Goal: Transaction & Acquisition: Subscribe to service/newsletter

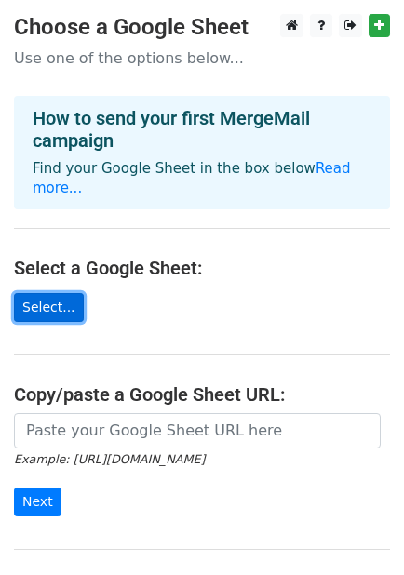
click at [59, 293] on link "Select..." at bounding box center [49, 307] width 70 height 29
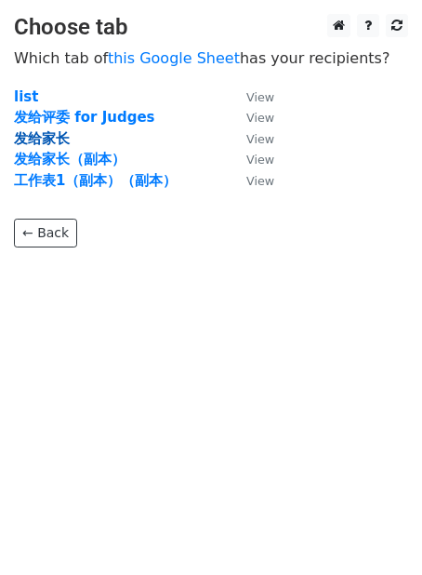
click at [44, 137] on strong "发给家长" at bounding box center [42, 138] width 56 height 17
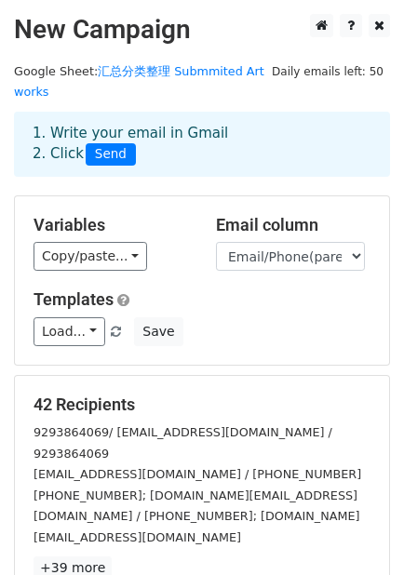
click at [295, 289] on h5 "Templates" at bounding box center [201, 299] width 337 height 20
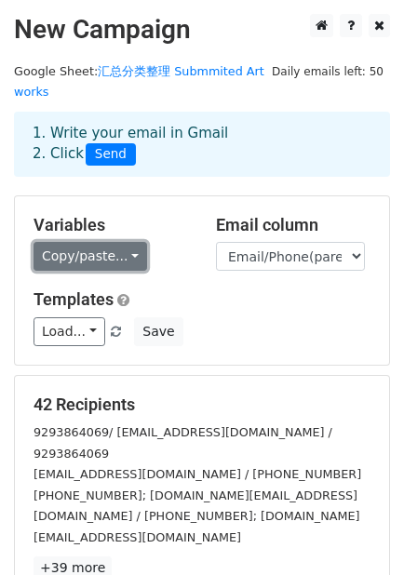
click at [124, 242] on link "Copy/paste..." at bounding box center [89, 256] width 113 height 29
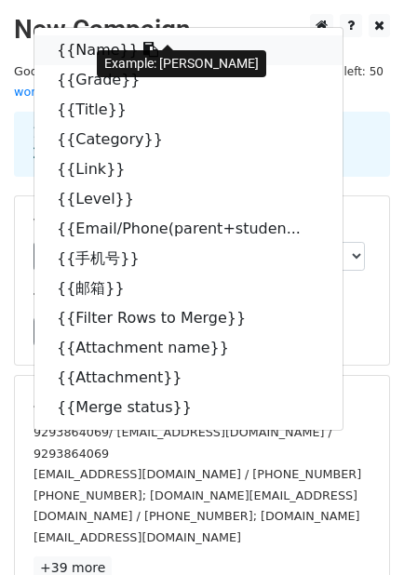
click at [99, 35] on link "{{Name}}" at bounding box center [188, 50] width 308 height 30
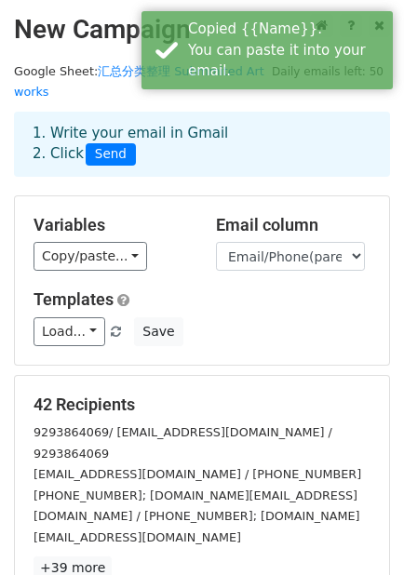
click at [262, 289] on h5 "Templates" at bounding box center [201, 299] width 337 height 20
click at [286, 242] on select "Name Grade Title Category Link Level Email/Phone(parent+student) 手机号 邮箱 Filter …" at bounding box center [290, 256] width 149 height 29
select select "邮箱"
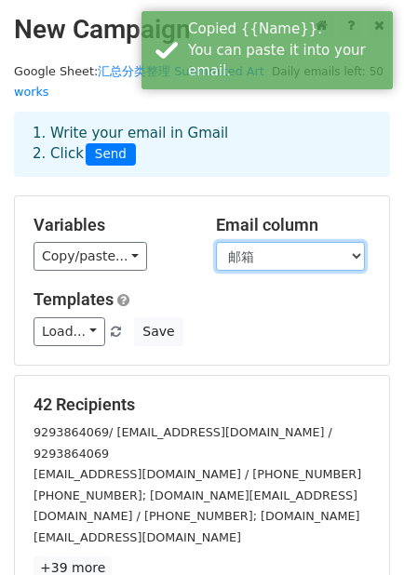
click at [216, 242] on select "Name Grade Title Category Link Level Email/Phone(parent+student) 手机号 邮箱 Filter …" at bounding box center [290, 256] width 149 height 29
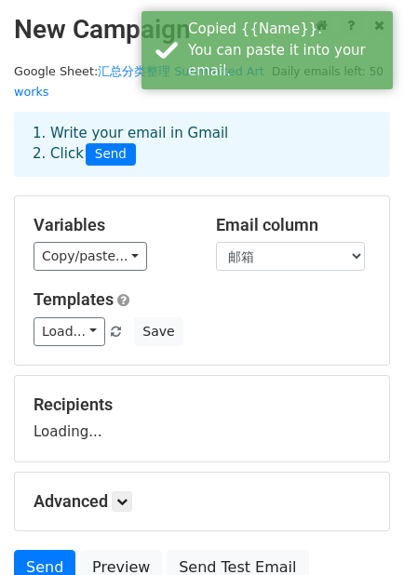
click at [225, 321] on div "Load... No templates saved Save" at bounding box center [202, 331] width 365 height 29
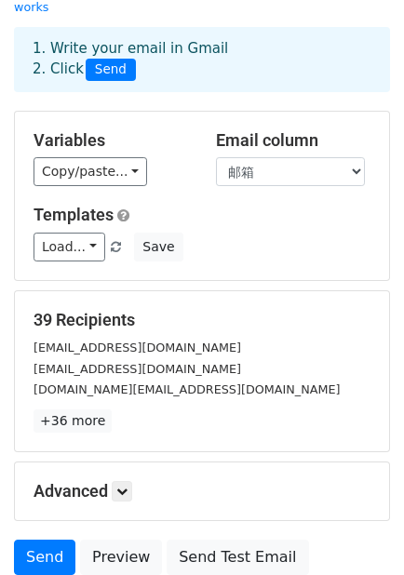
scroll to position [88, 0]
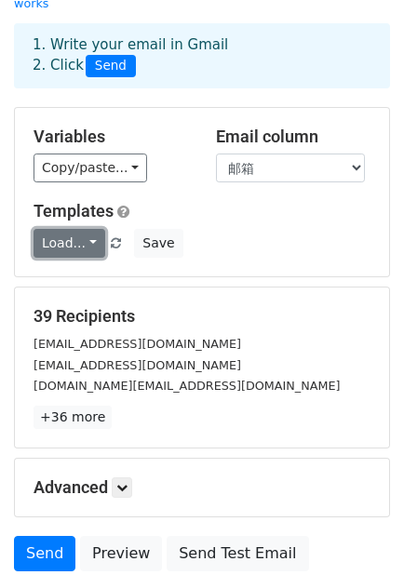
click at [58, 229] on link "Load..." at bounding box center [69, 243] width 72 height 29
click at [317, 229] on div "Load... No templates saved Save" at bounding box center [202, 243] width 365 height 29
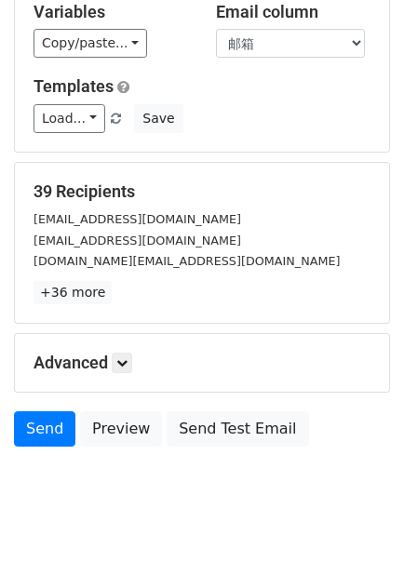
scroll to position [222, 0]
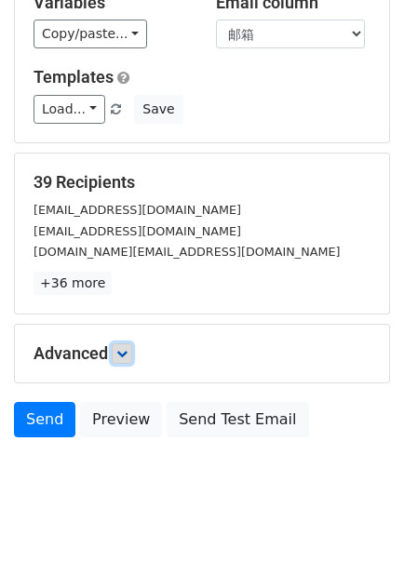
click at [121, 348] on icon at bounding box center [121, 353] width 11 height 11
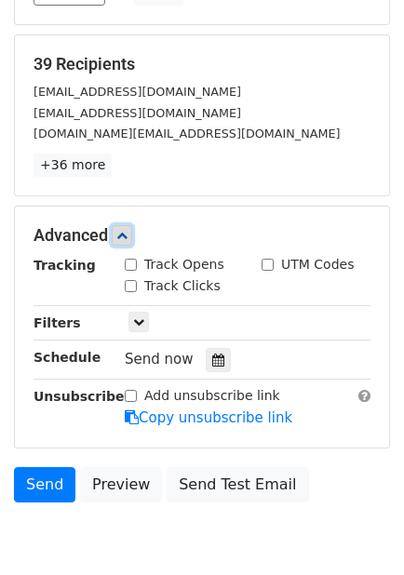
scroll to position [355, 0]
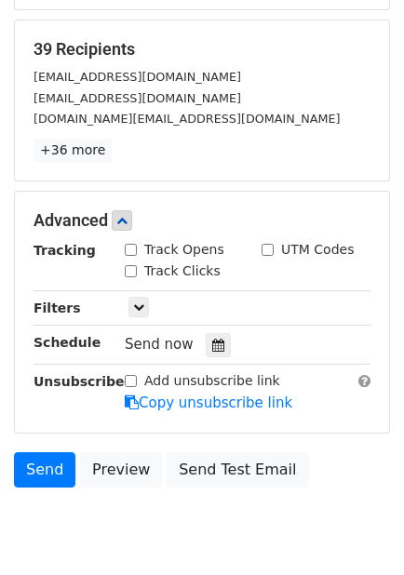
click at [126, 244] on input "Track Opens" at bounding box center [131, 250] width 12 height 12
checkbox input "true"
click at [131, 265] on input "Track Clicks" at bounding box center [131, 271] width 12 height 12
checkbox input "true"
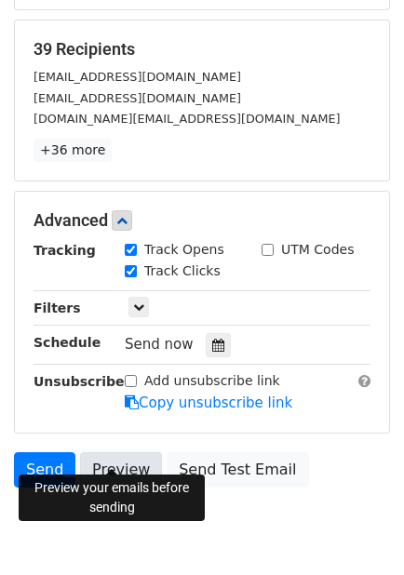
click at [123, 452] on link "Preview" at bounding box center [121, 469] width 82 height 35
click at [119, 452] on link "Preview" at bounding box center [121, 469] width 82 height 35
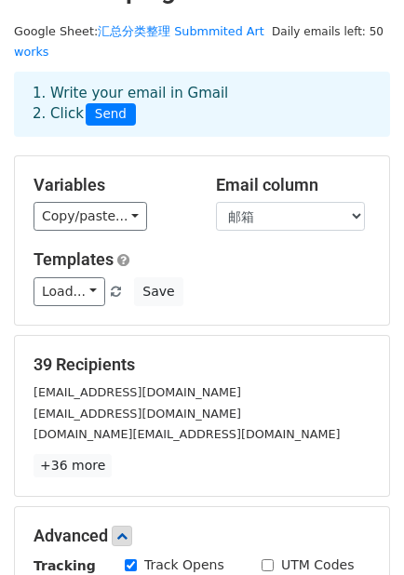
scroll to position [32, 0]
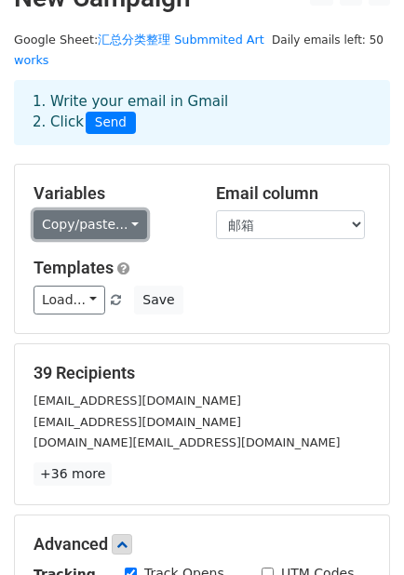
click at [109, 210] on link "Copy/paste..." at bounding box center [89, 224] width 113 height 29
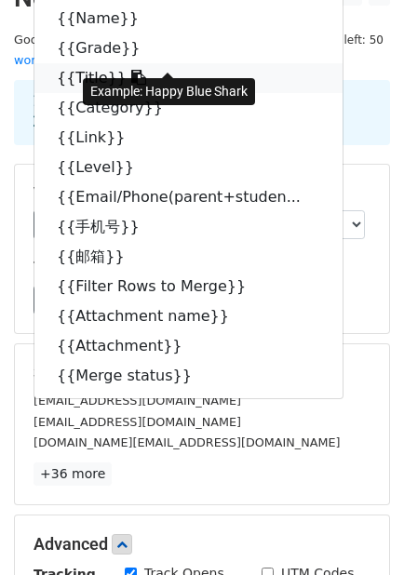
click at [131, 70] on icon at bounding box center [138, 77] width 15 height 15
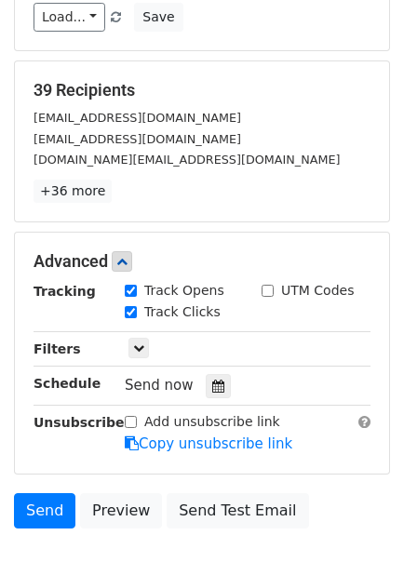
scroll to position [341, 0]
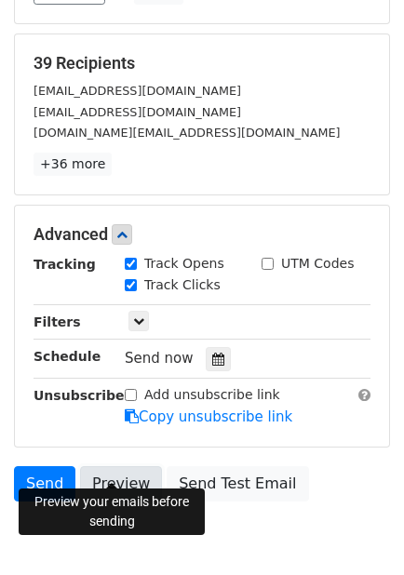
click at [117, 466] on link "Preview" at bounding box center [121, 483] width 82 height 35
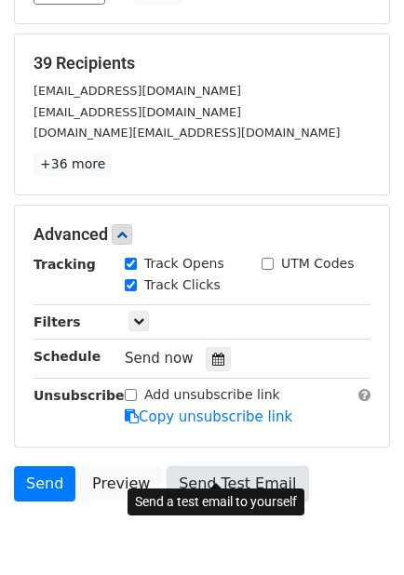
click at [195, 466] on link "Send Test Email" at bounding box center [236, 483] width 141 height 35
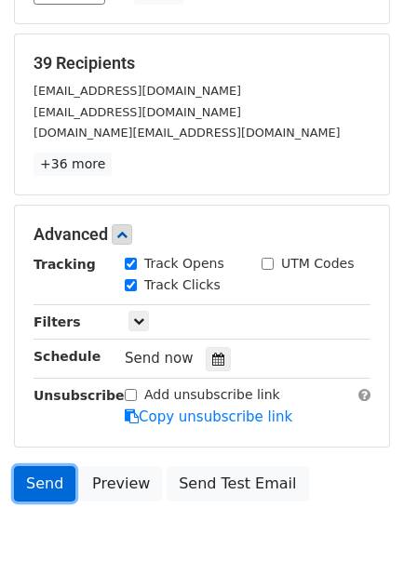
click at [47, 466] on link "Send" at bounding box center [44, 483] width 61 height 35
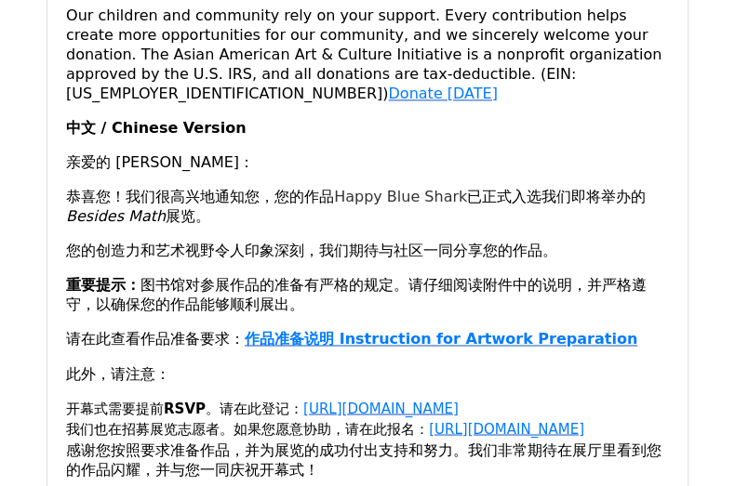
scroll to position [911, 0]
